Goal: Transaction & Acquisition: Obtain resource

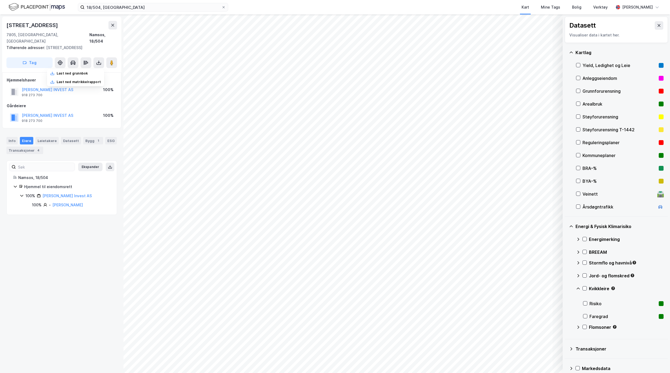
scroll to position [2, 0]
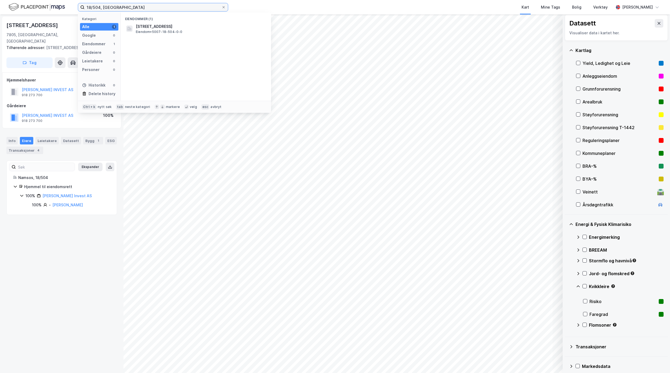
drag, startPoint x: 64, startPoint y: 0, endPoint x: 156, endPoint y: 107, distance: 141.1
click at [54, 0] on div "18/504, Namsos Kategori Alle 1 Google 0 Eiendommer 1 Gårdeiere 0 Leietakere 0 P…" at bounding box center [335, 7] width 670 height 14
paste input "Tindvegen nedre 18 B"
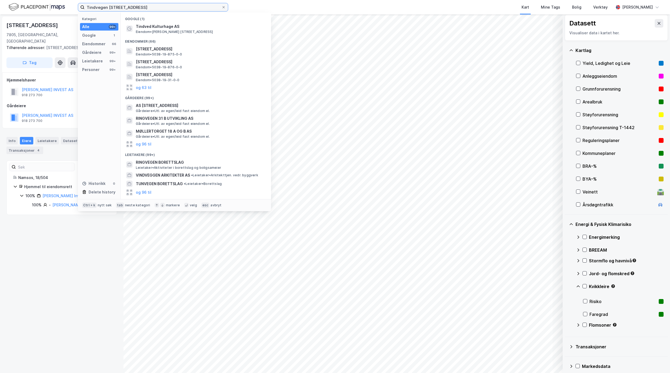
type input "Tindvegen [STREET_ADDRESS]"
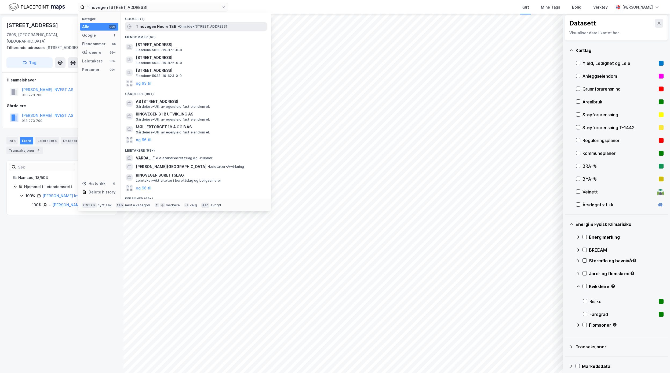
click at [183, 24] on span "• Område • [STREET_ADDRESS]" at bounding box center [202, 26] width 50 height 4
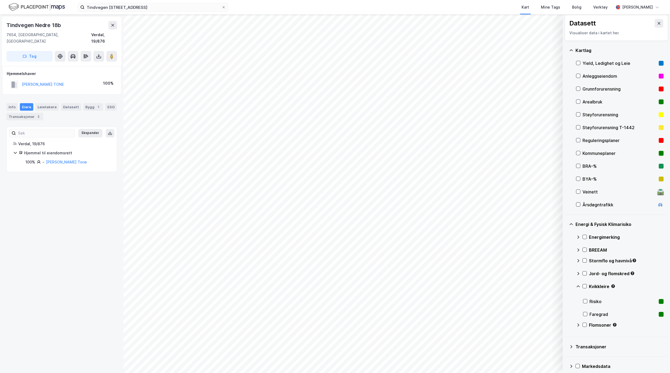
click at [77, 283] on div "Tindvegen Nedre 18b 7654, [GEOGRAPHIC_DATA], Trøndelag Verdal, 19/876 Tag Hjemm…" at bounding box center [61, 193] width 123 height 359
click at [76, 186] on div "Tindvegen Nedre 18b 7654, [GEOGRAPHIC_DATA], Trøndelag Verdal, 19/876 Tag Hjemm…" at bounding box center [61, 193] width 123 height 359
click at [96, 54] on icon at bounding box center [98, 56] width 5 height 5
click at [94, 63] on div "Last ned grunnbok" at bounding box center [75, 67] width 57 height 9
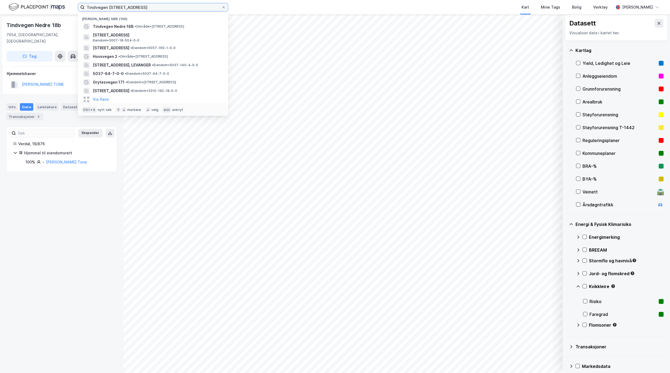
drag, startPoint x: 140, startPoint y: 8, endPoint x: 6, endPoint y: 8, distance: 133.1
click at [6, 8] on div "Tindvegen nedre 18 B, Verdal Nylige søk (100) Tindvegen Nedre 18B • Område • [S…" at bounding box center [335, 7] width 670 height 14
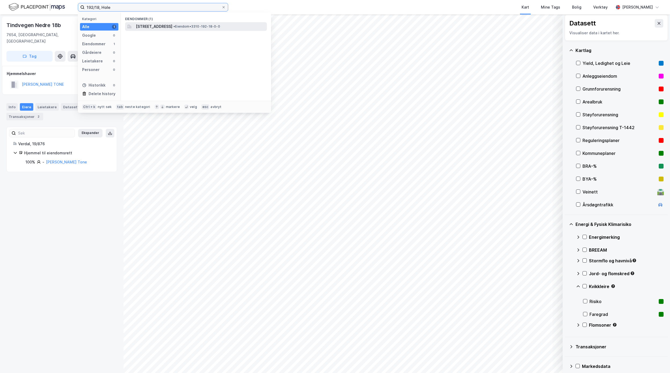
type input "192/18, Hole"
click at [172, 27] on span "[STREET_ADDRESS]" at bounding box center [154, 26] width 36 height 6
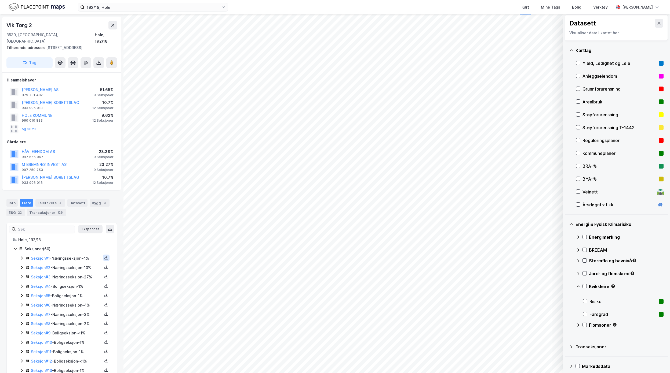
click at [104, 256] on icon at bounding box center [106, 258] width 4 height 4
click at [85, 239] on div "Grunnbok" at bounding box center [76, 242] width 47 height 13
click at [104, 286] on icon at bounding box center [106, 287] width 4 height 2
click at [89, 268] on div "Grunnbok" at bounding box center [76, 270] width 47 height 13
